Goal: Information Seeking & Learning: Learn about a topic

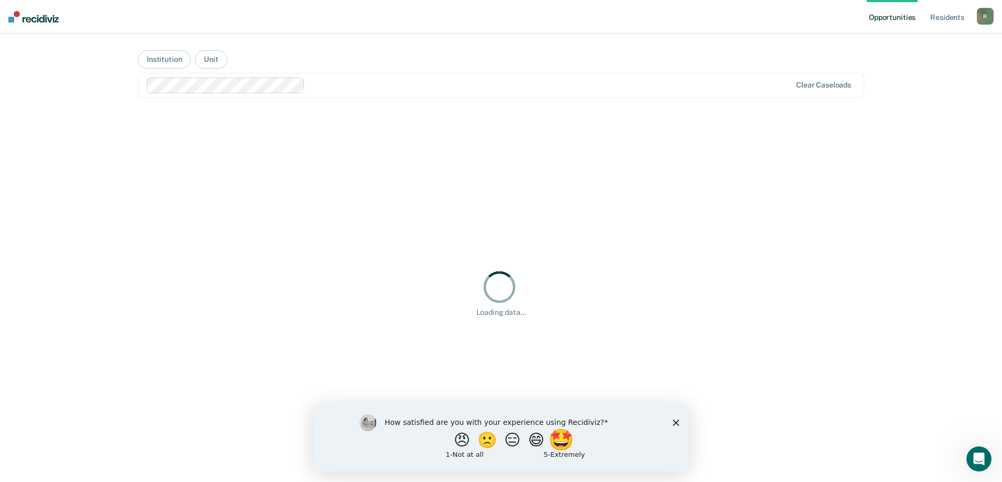
click at [571, 437] on button "🤩" at bounding box center [562, 439] width 28 height 21
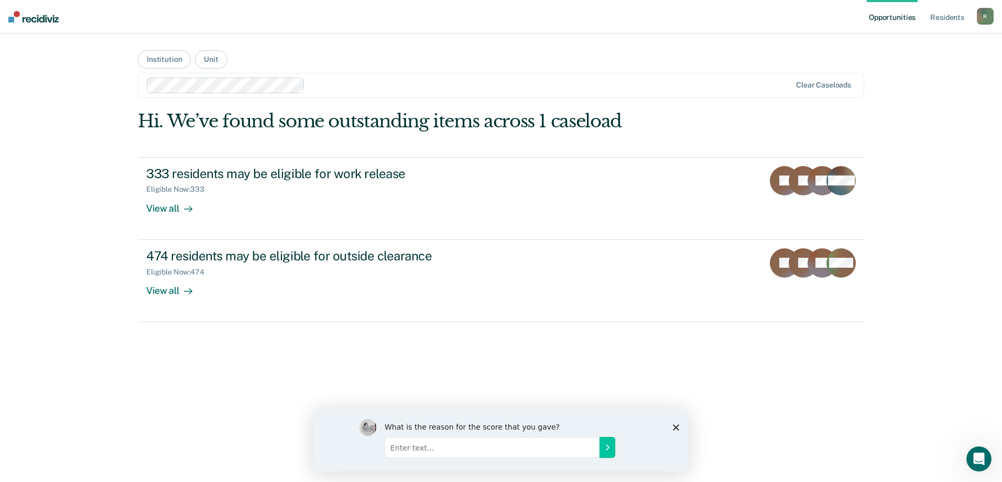
click at [674, 424] on icon "Close survey" at bounding box center [676, 427] width 6 height 6
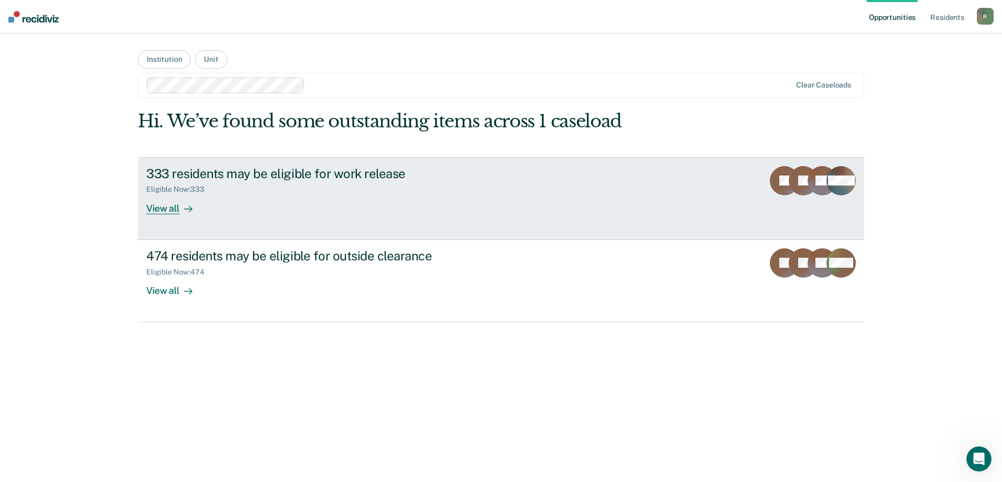
click at [264, 167] on div "333 residents may be eligible for work release" at bounding box center [330, 173] width 368 height 15
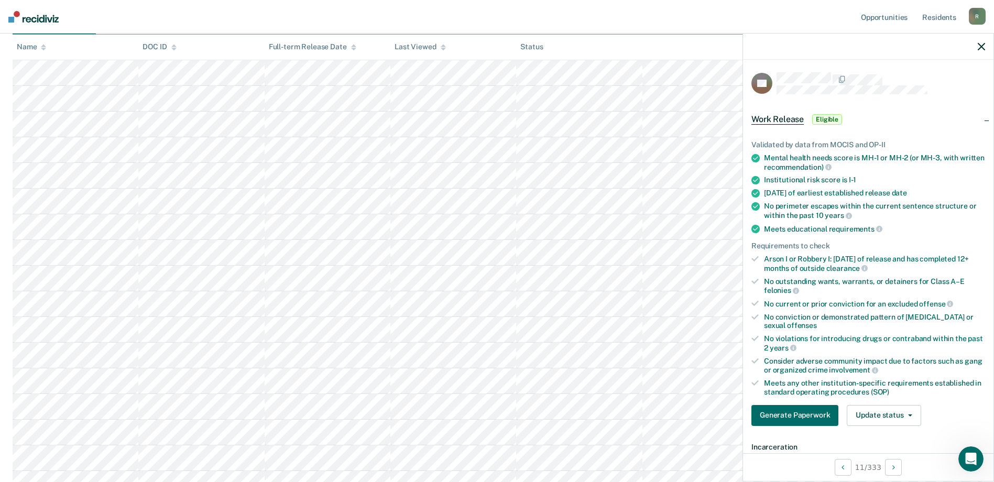
click at [583, 13] on nav "Opportunities Resident s [PERSON_NAME][EMAIL_ADDRESS][PERSON_NAME][DOMAIN_NAME]…" at bounding box center [497, 17] width 994 height 34
click at [977, 42] on div at bounding box center [868, 47] width 250 height 26
click at [982, 52] on div at bounding box center [868, 47] width 250 height 26
click at [980, 50] on icon "button" at bounding box center [981, 46] width 7 height 7
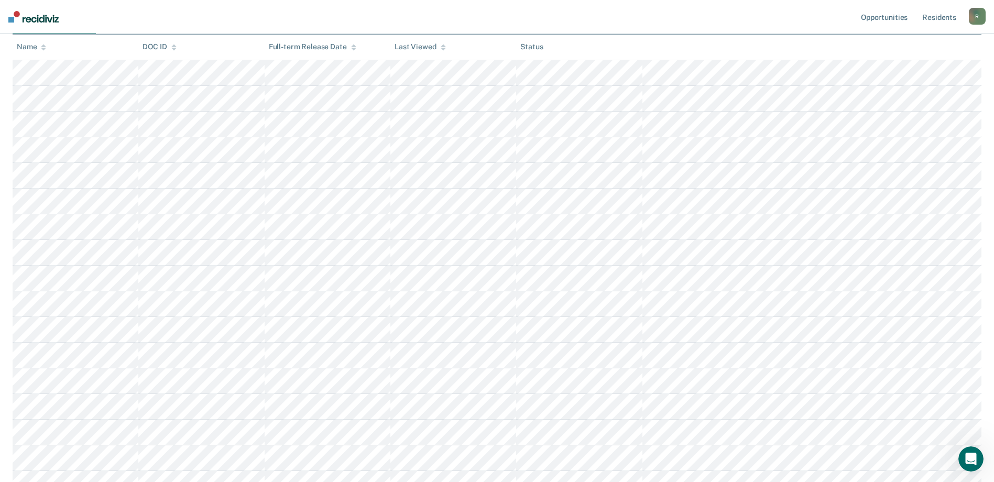
click at [396, 18] on nav "Opportunities Resident s [PERSON_NAME][EMAIL_ADDRESS][PERSON_NAME][DOMAIN_NAME]…" at bounding box center [497, 17] width 994 height 34
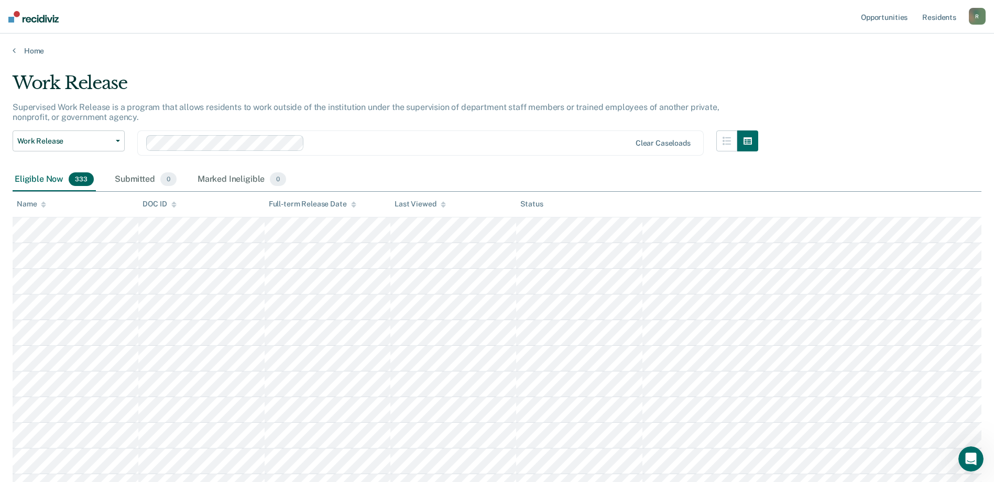
click at [508, 173] on div "Eligible Now 333 Submitted 0 Marked Ineligible 0" at bounding box center [497, 180] width 969 height 24
click at [508, 172] on div "Eligible Now 333 Submitted 0 Marked Ineligible 0" at bounding box center [497, 180] width 969 height 24
